Goal: Information Seeking & Learning: Learn about a topic

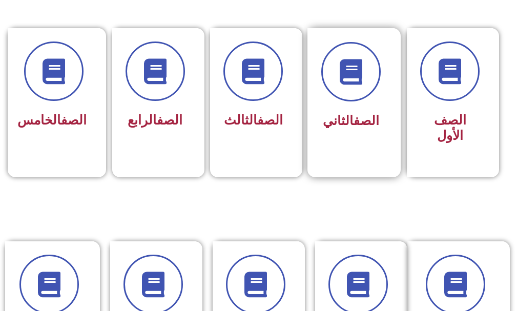
scroll to position [307, 0]
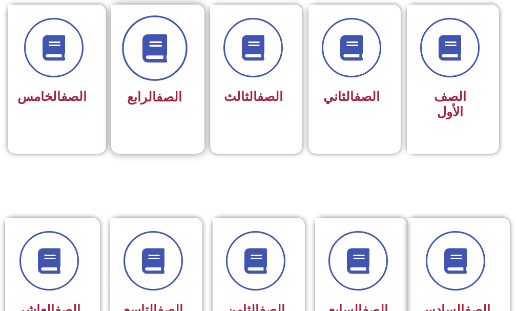
click at [161, 64] on span at bounding box center [155, 49] width 66 height 66
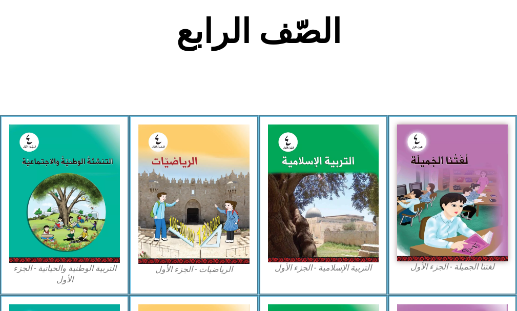
scroll to position [256, 0]
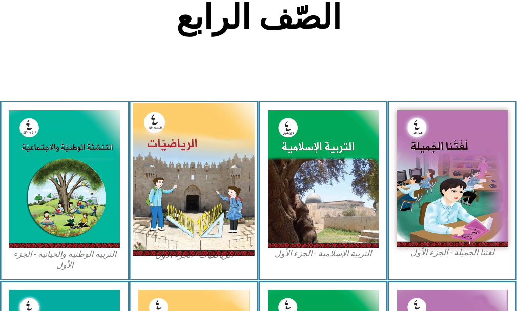
click at [163, 150] on img at bounding box center [194, 179] width 122 height 153
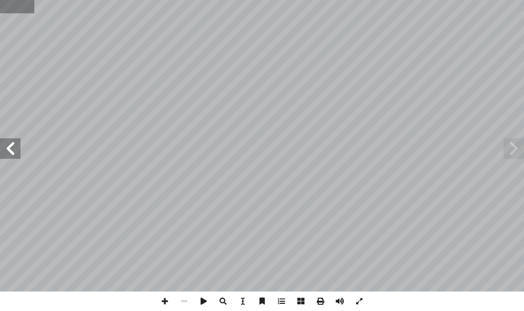
click at [10, 5] on input "text" at bounding box center [17, 6] width 34 height 13
type input "**"
click at [14, 156] on span at bounding box center [10, 148] width 20 height 20
click at [165, 301] on span at bounding box center [164, 300] width 19 height 19
